Goal: Check status: Check status

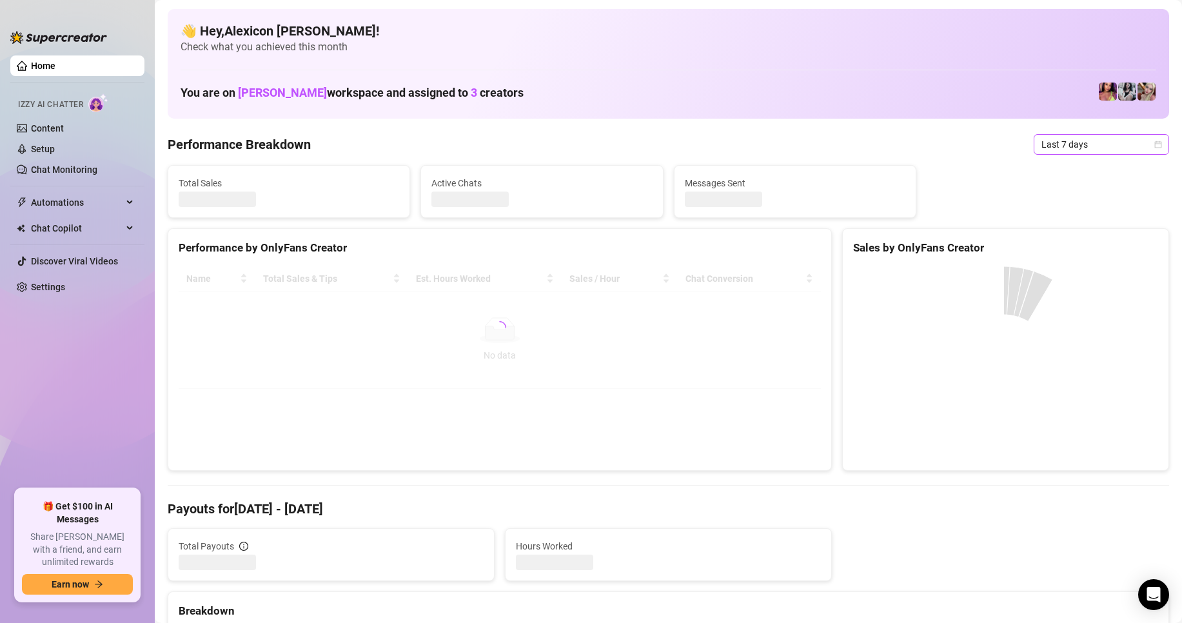
click at [1075, 142] on span "Last 7 days" at bounding box center [1102, 144] width 120 height 19
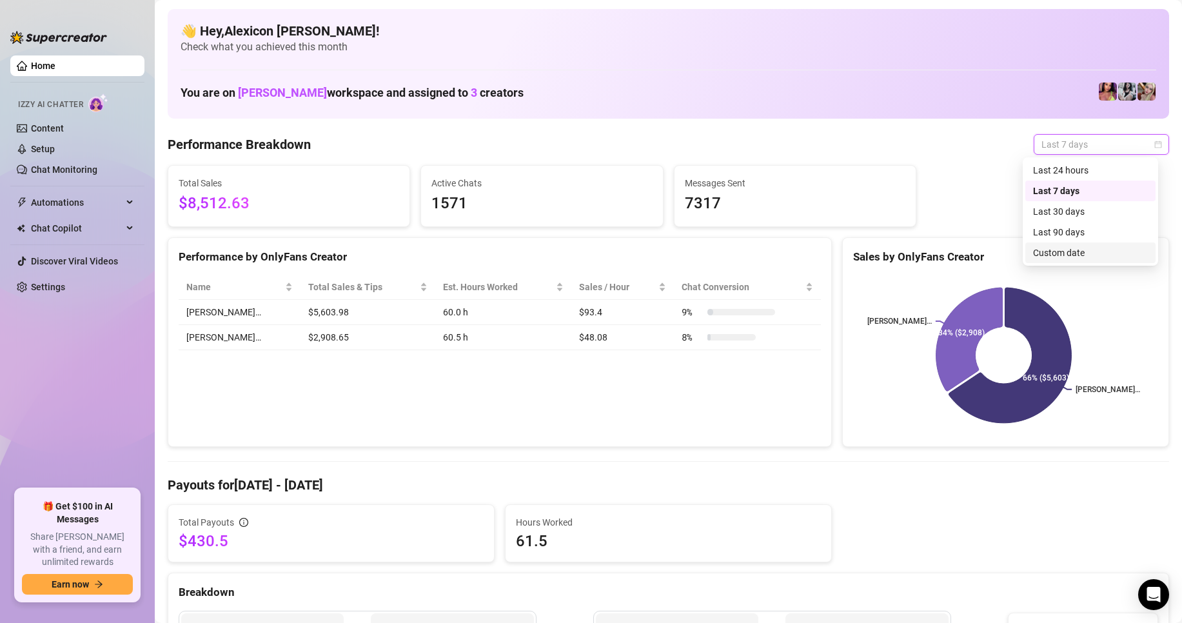
click at [1068, 256] on div "Custom date" at bounding box center [1090, 253] width 115 height 14
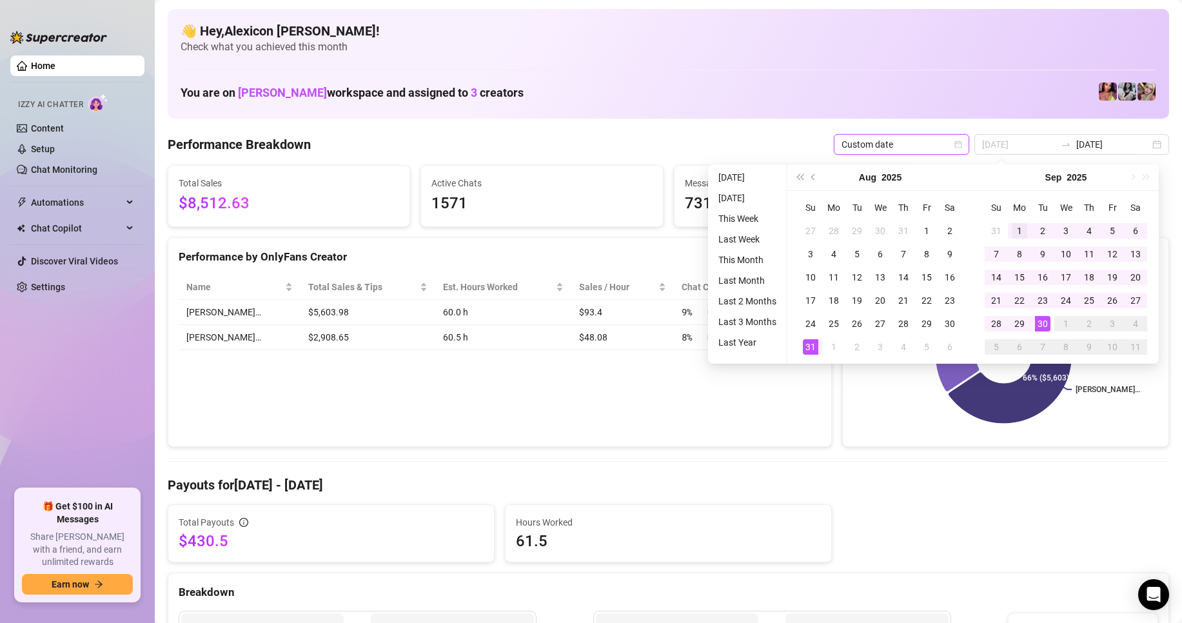
type input "[DATE]"
click at [1017, 230] on div "1" at bounding box center [1019, 230] width 15 height 15
type input "[DATE]"
click at [1045, 324] on div "30" at bounding box center [1042, 323] width 15 height 15
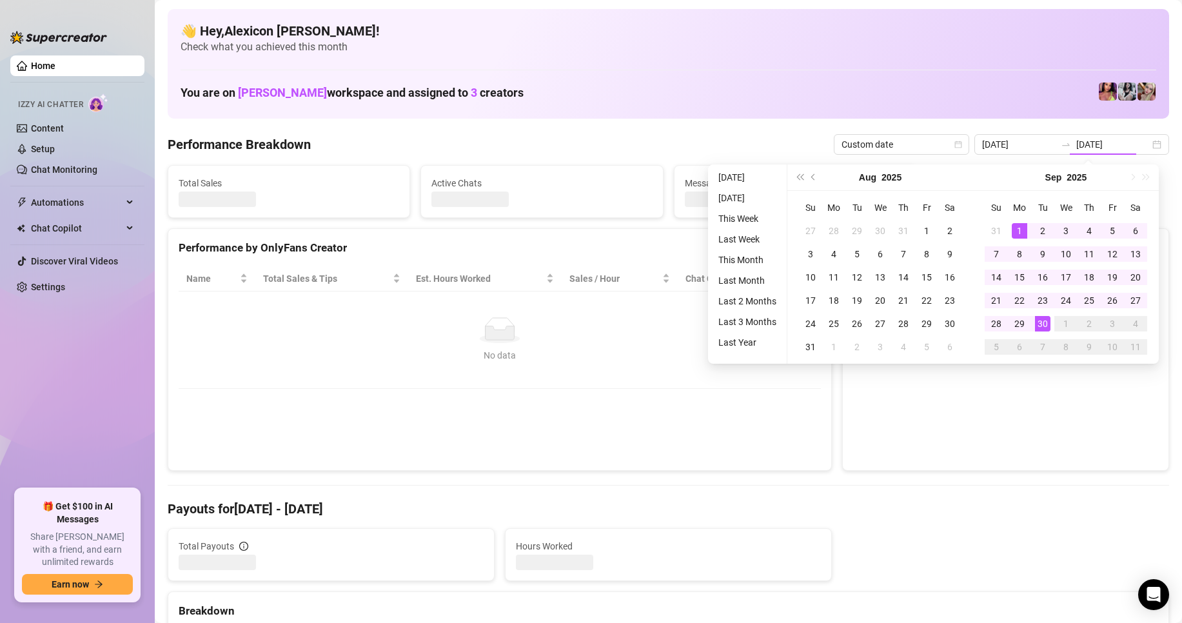
type input "[DATE]"
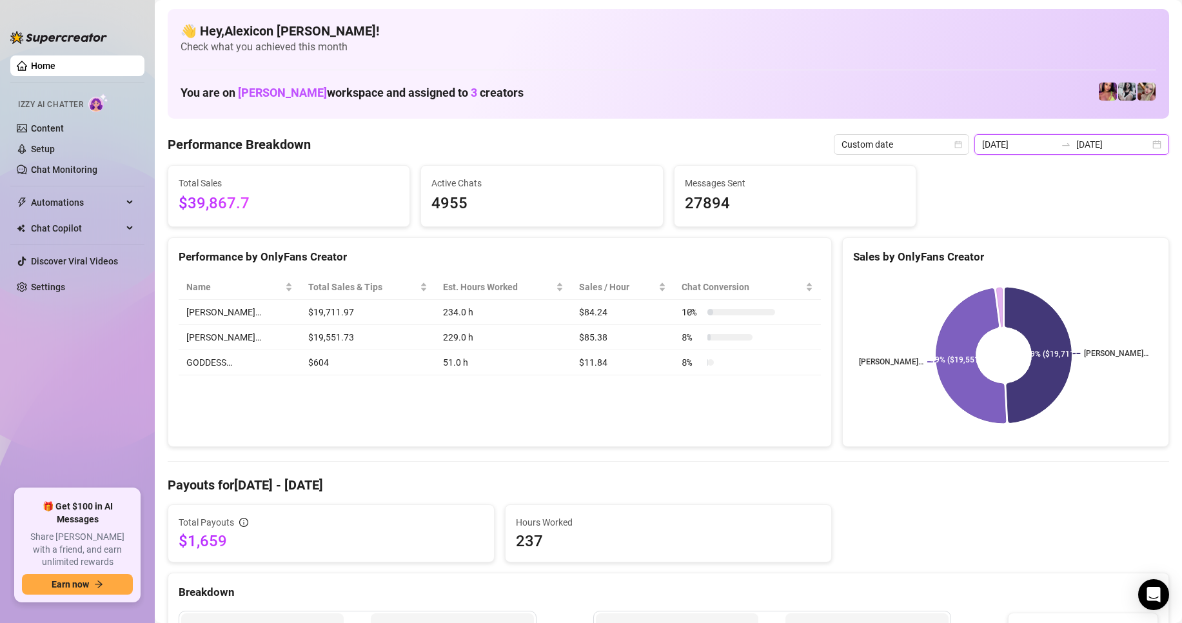
click at [1089, 137] on input "[DATE]" at bounding box center [1113, 144] width 74 height 14
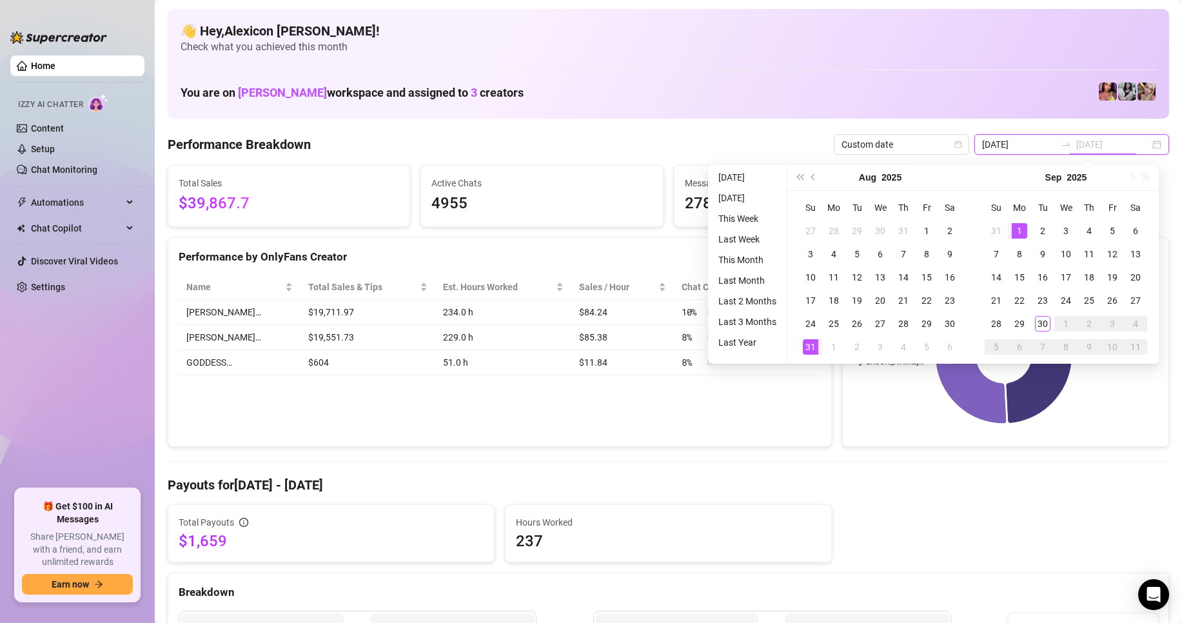
type input "[DATE]"
click at [1013, 231] on div "1" at bounding box center [1019, 230] width 15 height 15
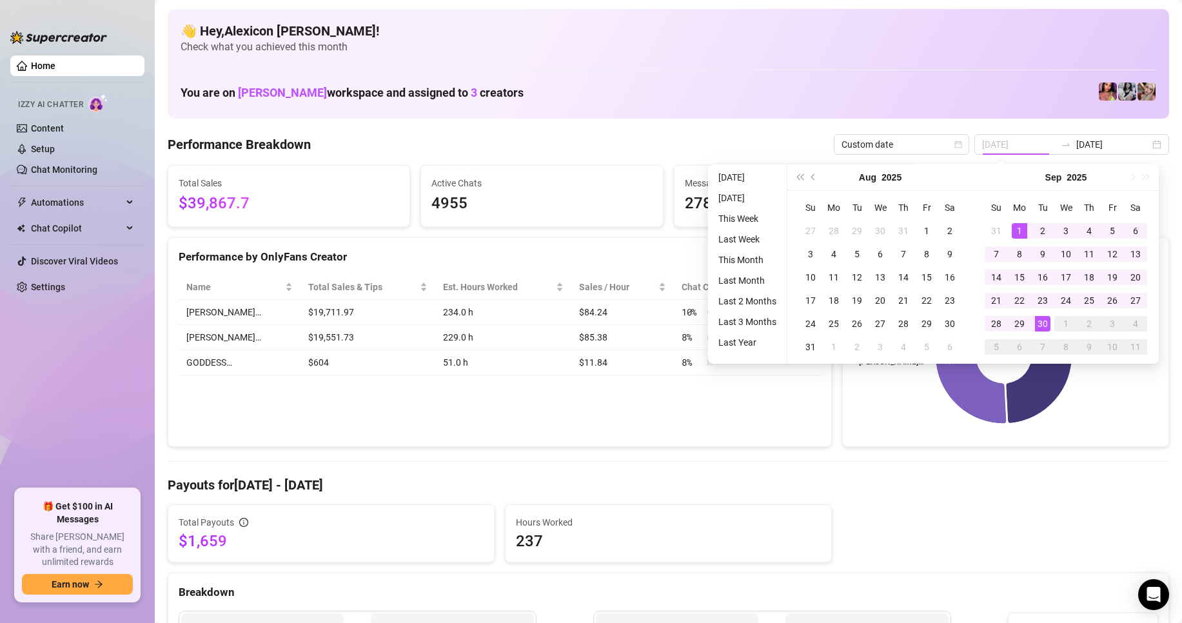
click at [1045, 324] on div "30" at bounding box center [1042, 323] width 15 height 15
type input "[DATE]"
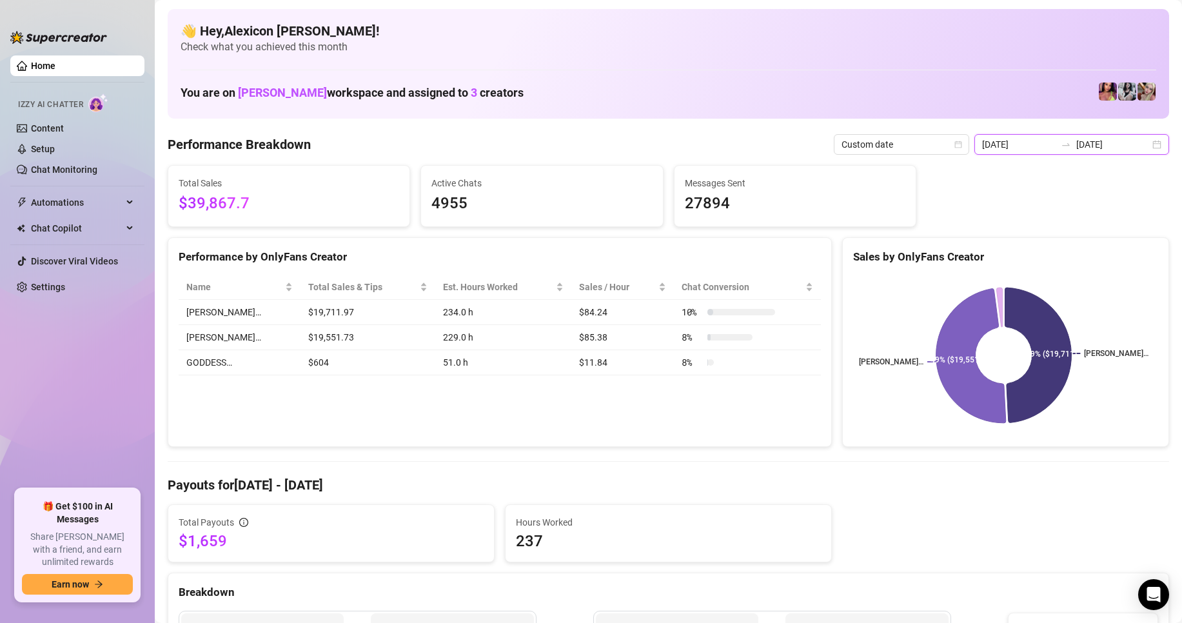
click at [1076, 151] on input "[DATE]" at bounding box center [1113, 144] width 74 height 14
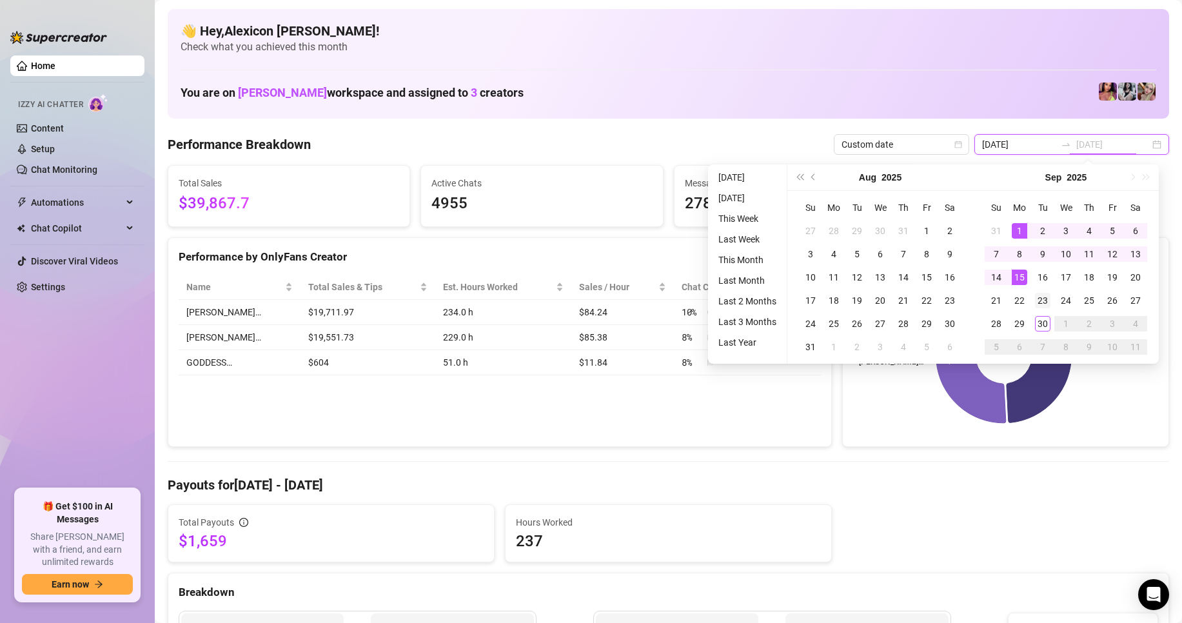
type input "2025-09-23"
click at [1039, 302] on div "23" at bounding box center [1042, 300] width 15 height 15
type input "[DATE]"
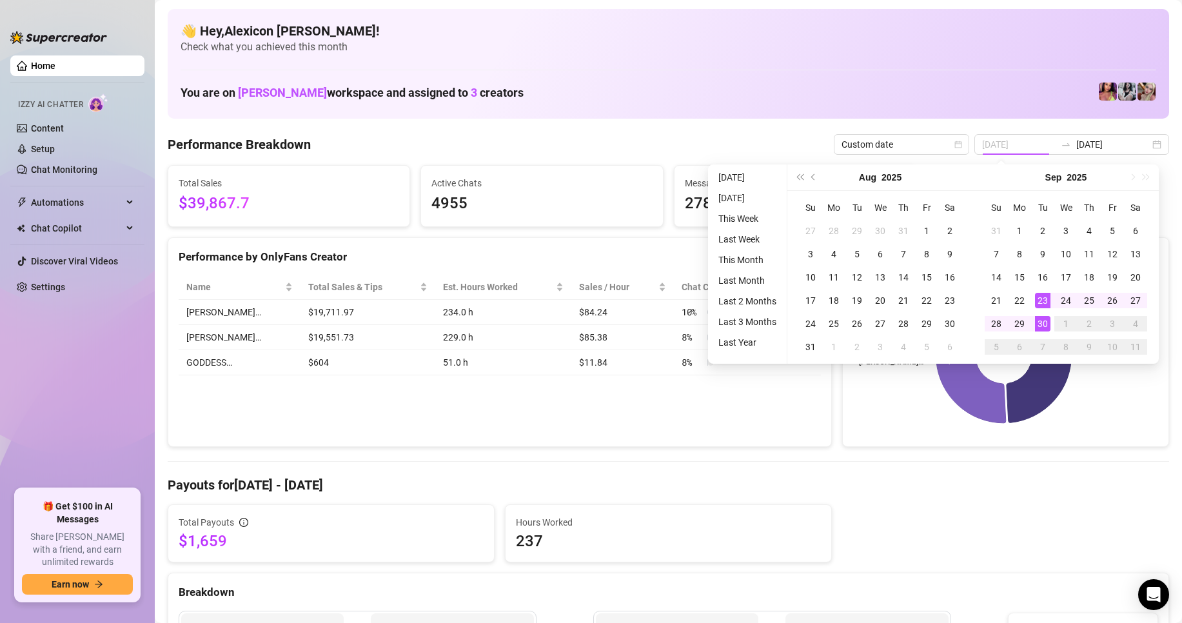
click at [1039, 326] on div "30" at bounding box center [1042, 323] width 15 height 15
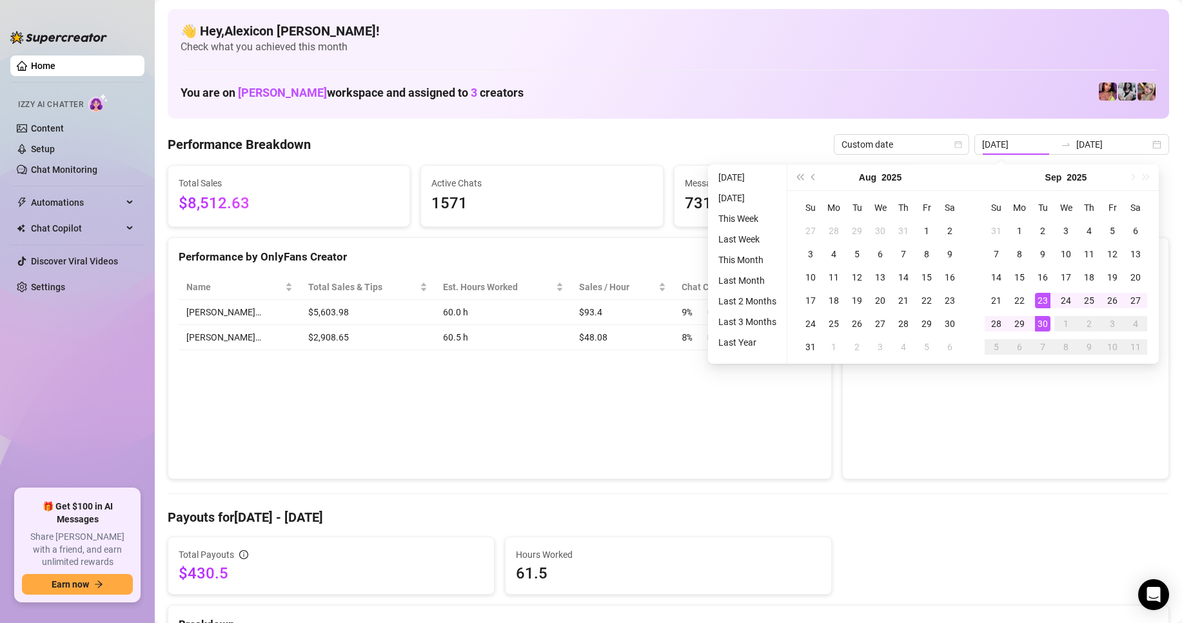
type input "2025-09-23"
type input "[DATE]"
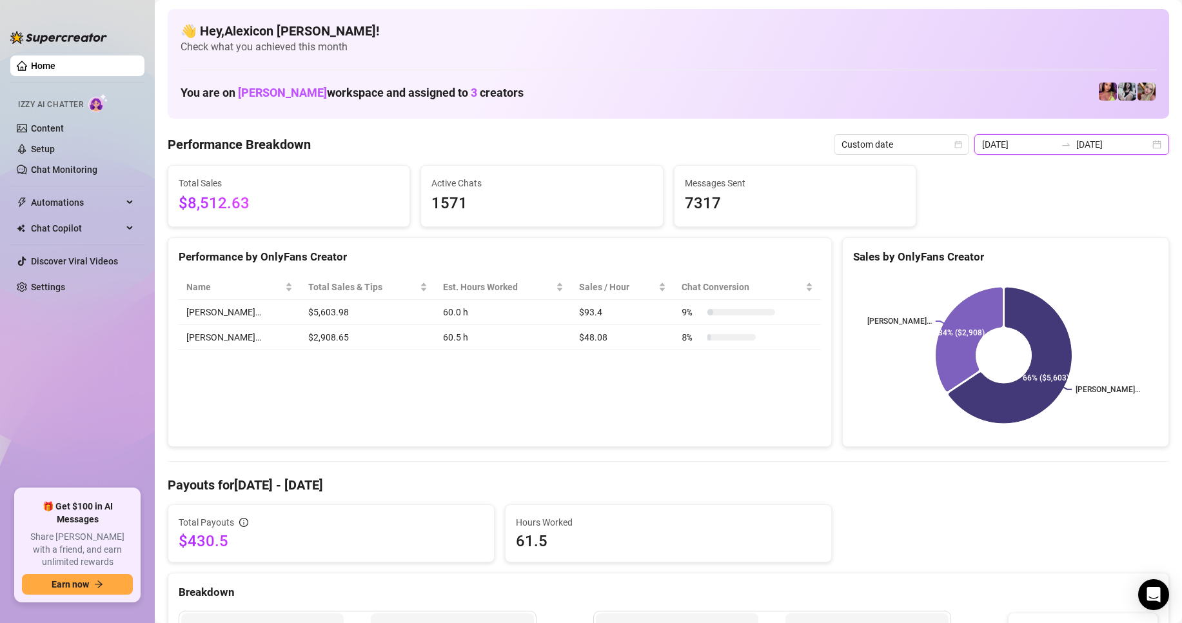
click at [1048, 141] on input "2025-09-23" at bounding box center [1019, 144] width 74 height 14
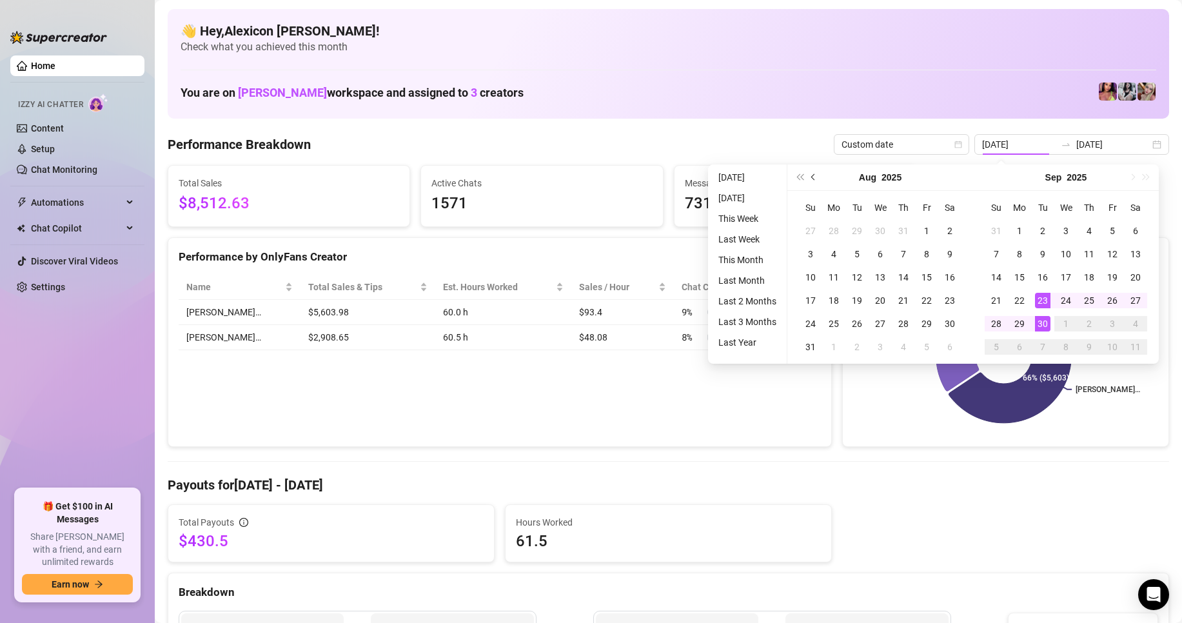
click at [811, 175] on button "Previous month (PageUp)" at bounding box center [814, 177] width 14 height 26
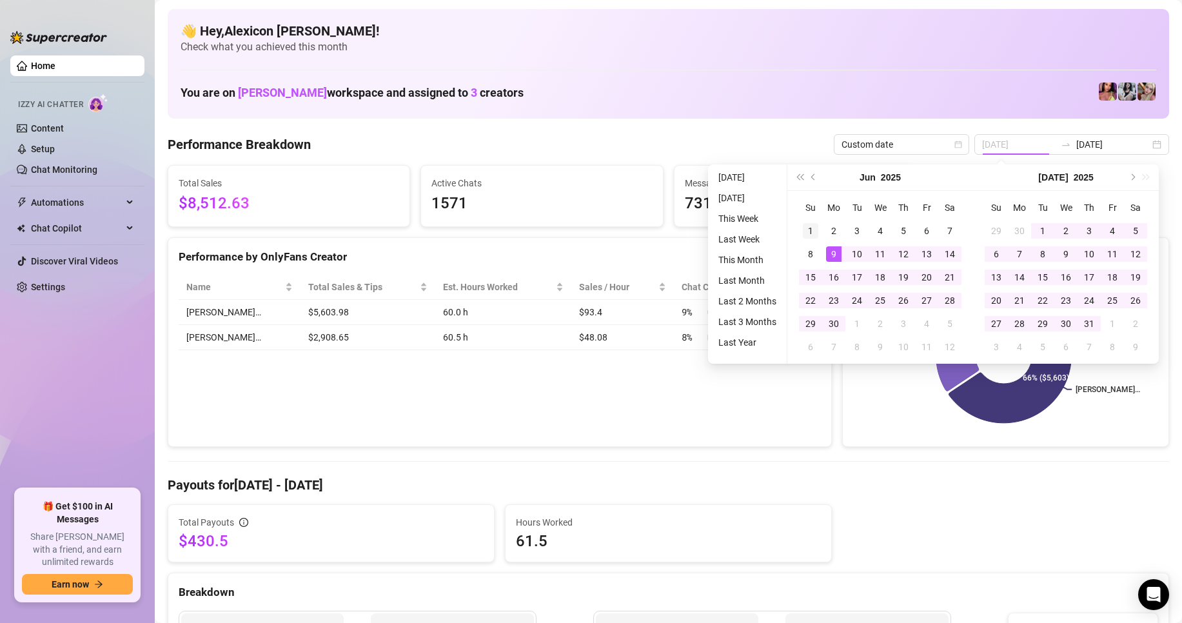
type input "2025-06-01"
click at [809, 228] on div "1" at bounding box center [810, 230] width 15 height 15
click at [1134, 175] on button "Next month (PageDown)" at bounding box center [1132, 177] width 14 height 26
type input "[DATE]"
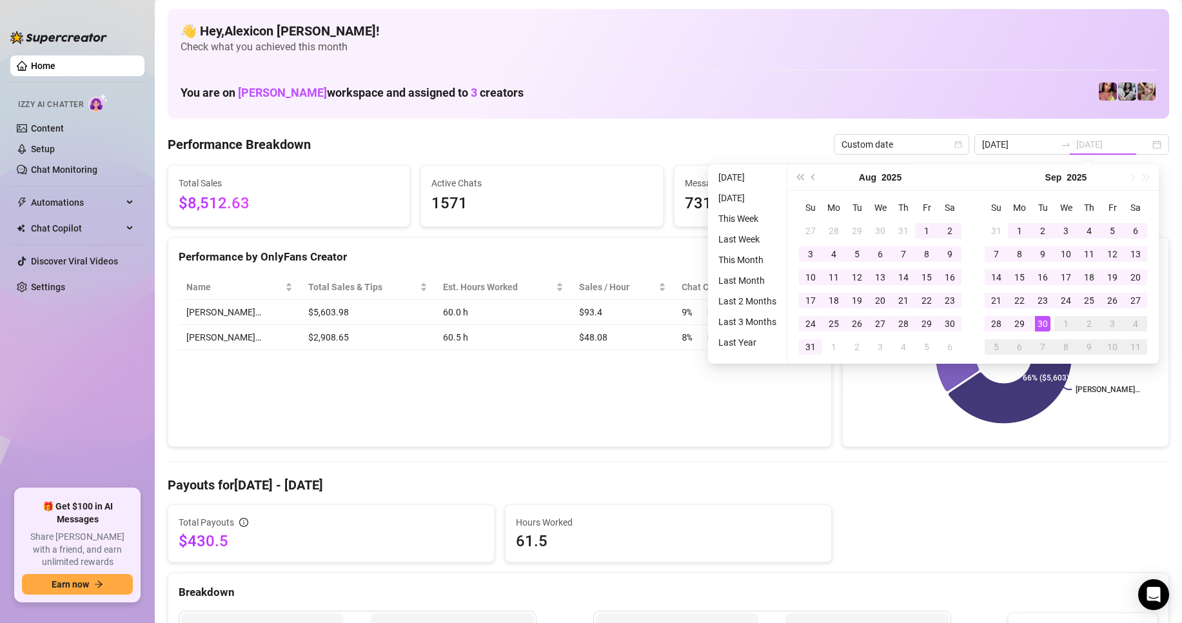
click at [1043, 321] on div "30" at bounding box center [1042, 323] width 15 height 15
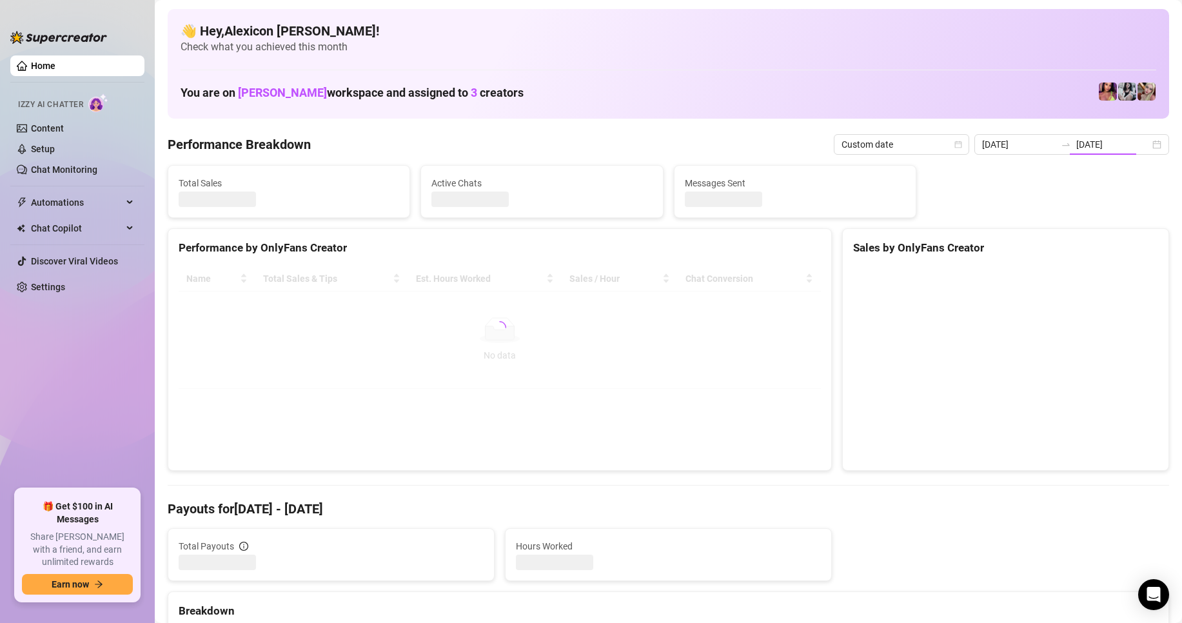
type input "2025-06-01"
